Goal: Complete application form: Complete application form

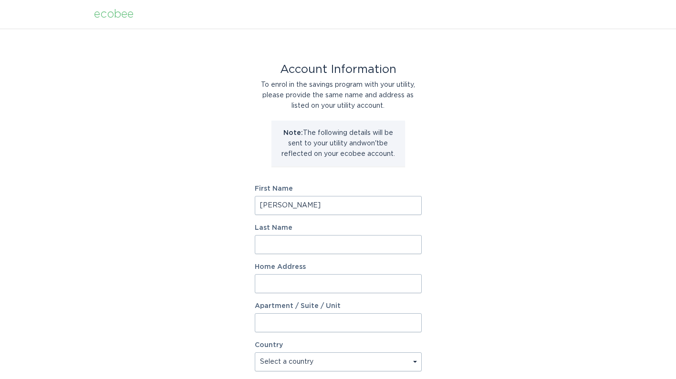
type input "[PERSON_NAME]"
type input "[STREET_ADDRESS][PERSON_NAME]"
select select "US"
type input "Somerville"
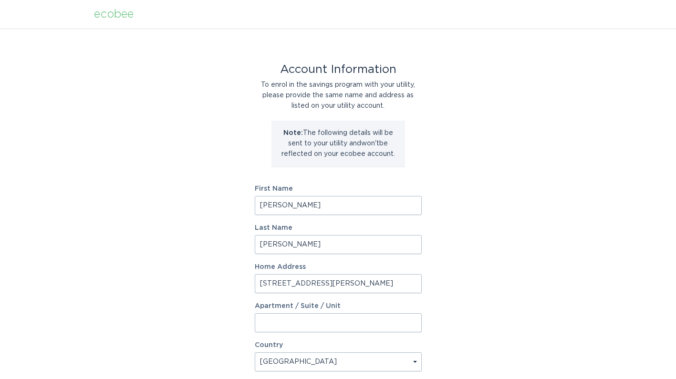
type input "02145"
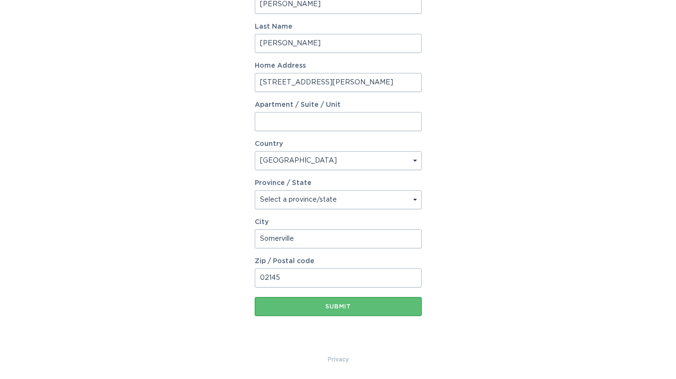
click at [369, 80] on input "[STREET_ADDRESS][PERSON_NAME]" at bounding box center [338, 82] width 167 height 19
type input "[STREET_ADDRESS][PERSON_NAME]"
type input "A1"
select select "MA"
